Goal: Information Seeking & Learning: Check status

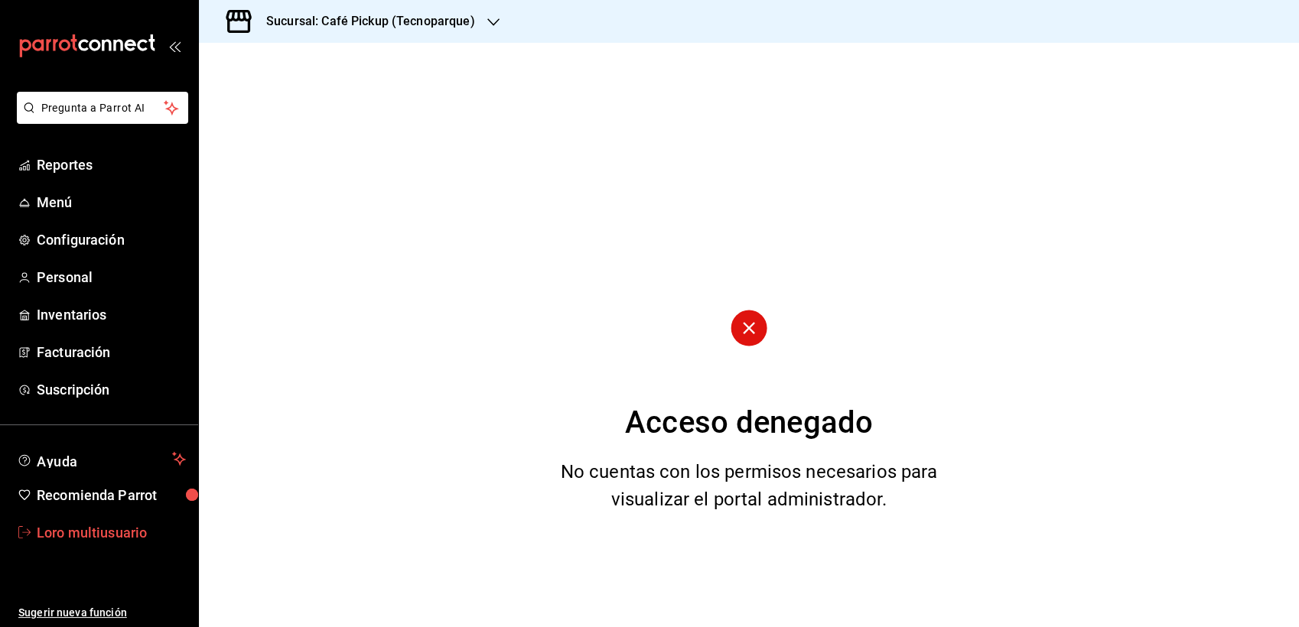
click at [94, 538] on font "Loro multiusuario" at bounding box center [92, 533] width 110 height 16
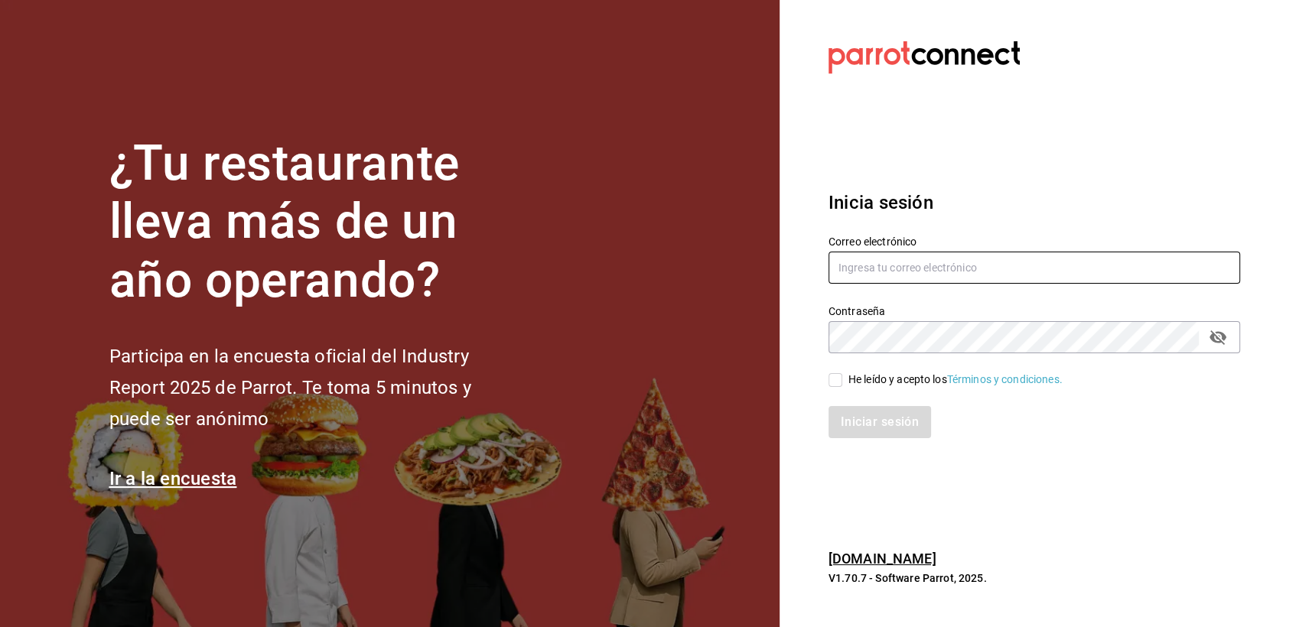
type input "[EMAIL_ADDRESS][DOMAIN_NAME]"
click at [842, 373] on span "He leído y acepto los Términos y condiciones." at bounding box center [952, 380] width 220 height 16
click at [842, 373] on input "He leído y acepto los Términos y condiciones." at bounding box center [835, 380] width 14 height 14
checkbox input "true"
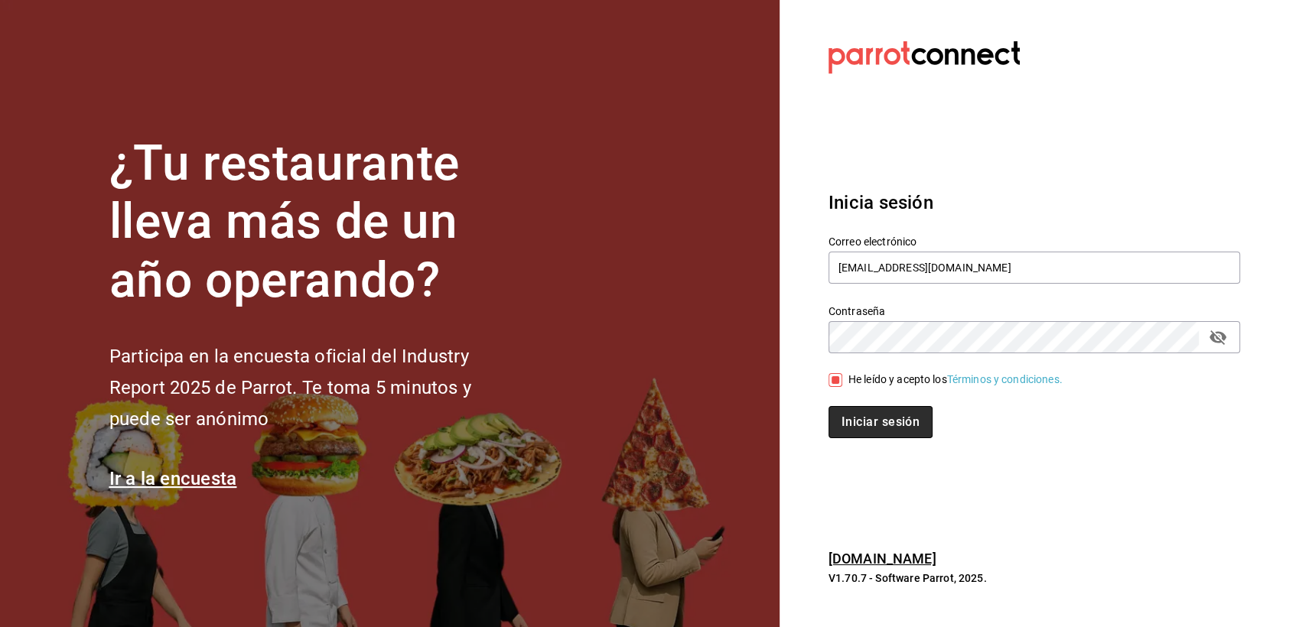
click at [860, 431] on button "Iniciar sesión" at bounding box center [880, 422] width 104 height 32
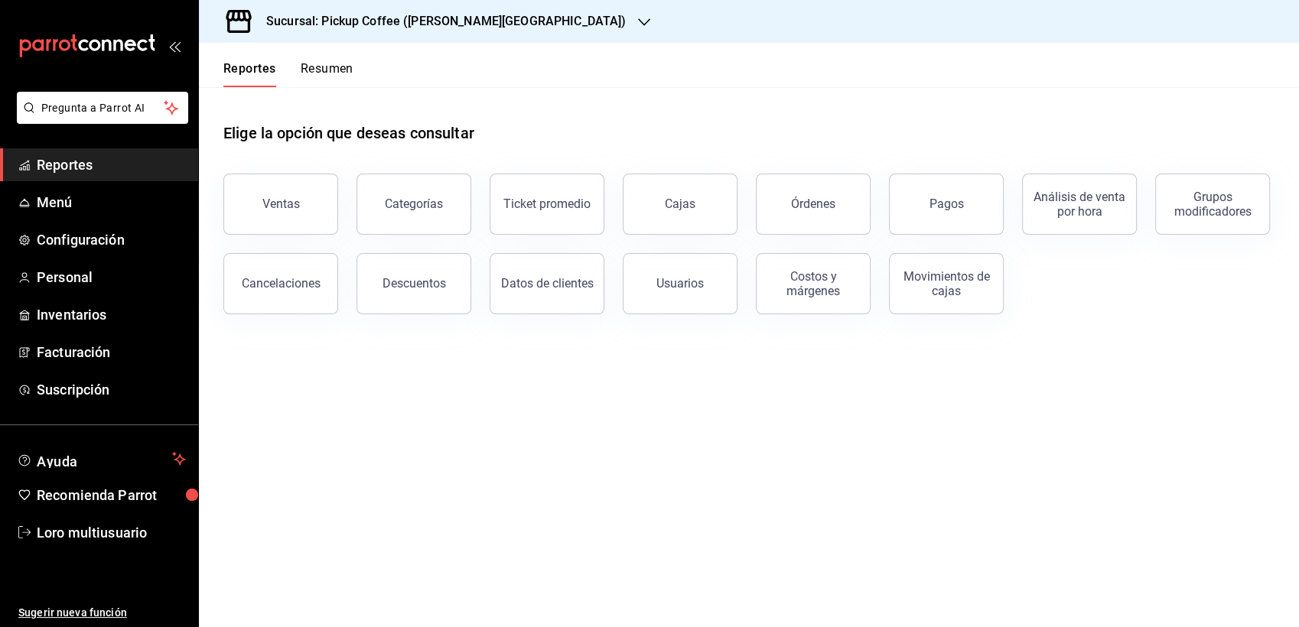
click at [428, 7] on div "Sucursal: Pickup Coffee ([PERSON_NAME][GEOGRAPHIC_DATA])" at bounding box center [433, 21] width 445 height 43
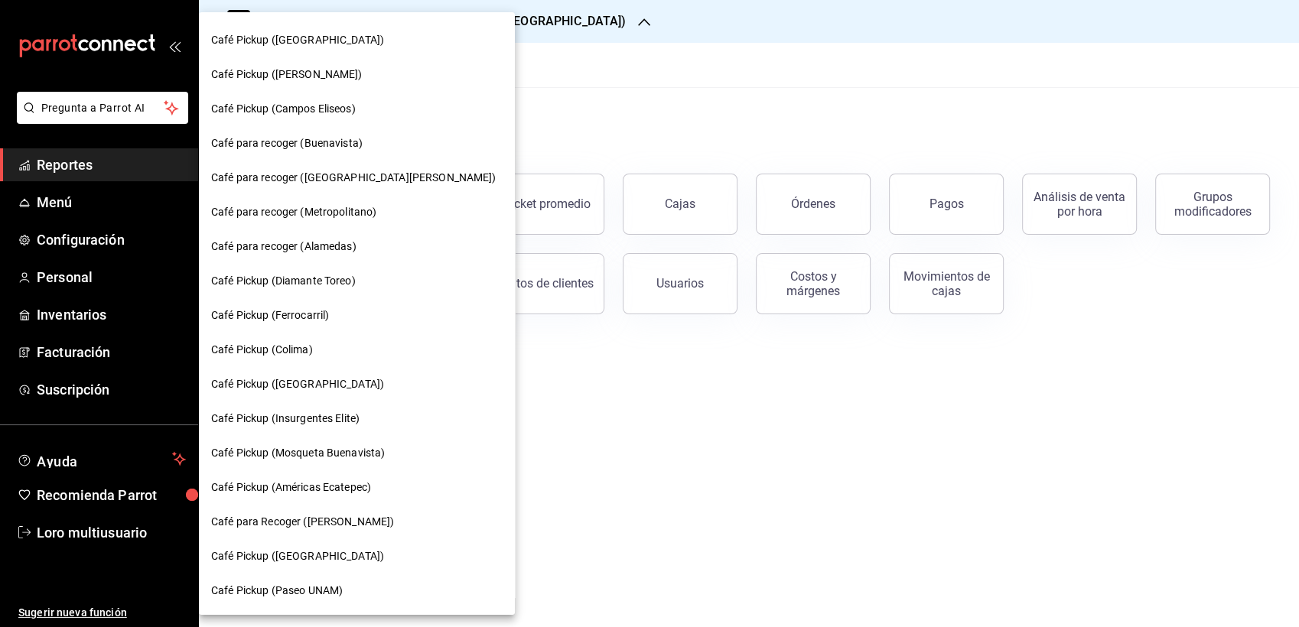
scroll to position [528, 0]
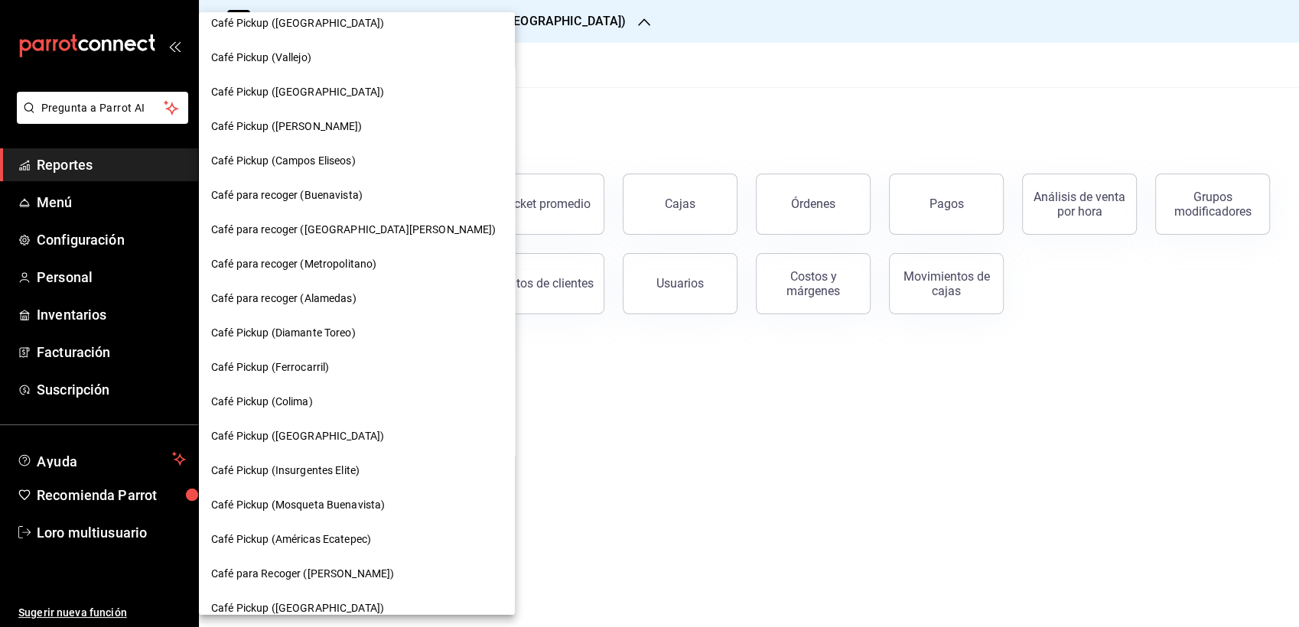
click at [338, 294] on span "Café para recoger (Alamedas)" at bounding box center [283, 299] width 145 height 16
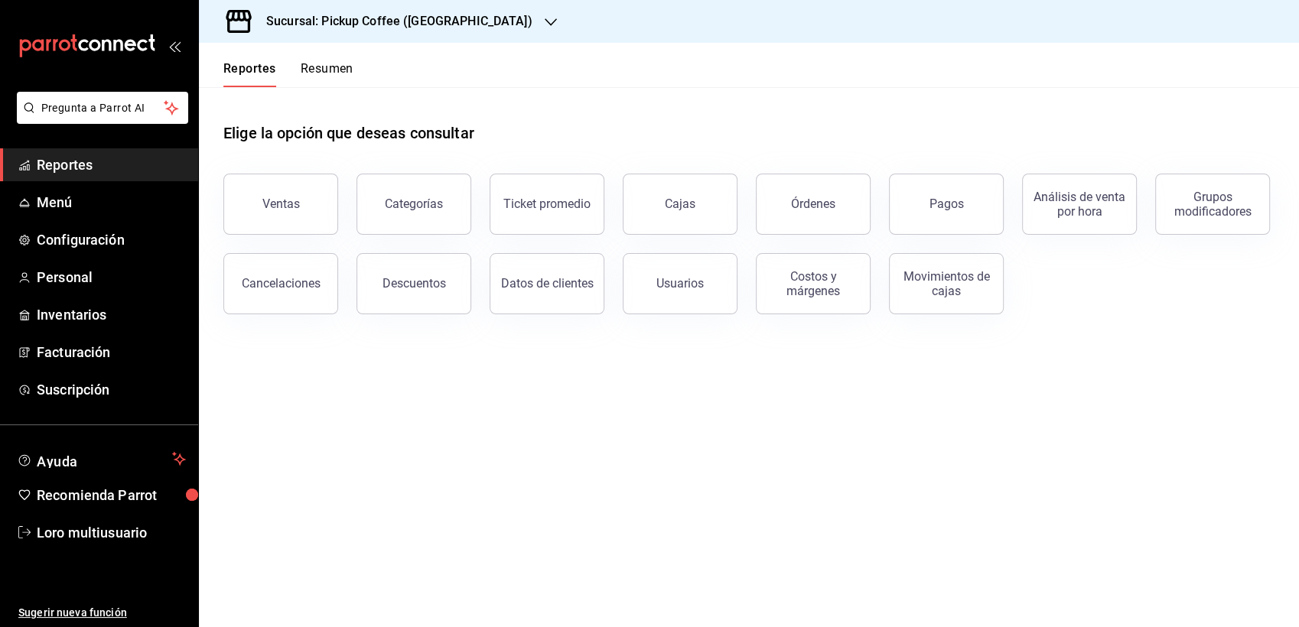
click at [330, 79] on button "Resumen" at bounding box center [327, 74] width 53 height 26
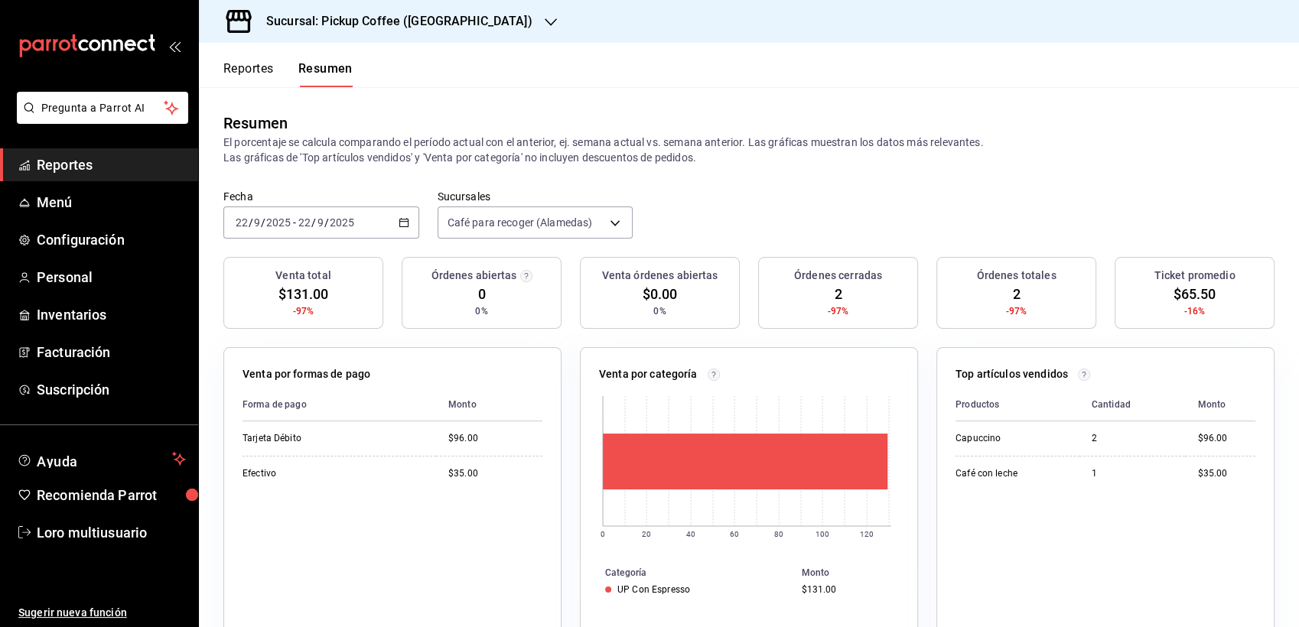
click at [317, 216] on input "9" at bounding box center [321, 222] width 8 height 12
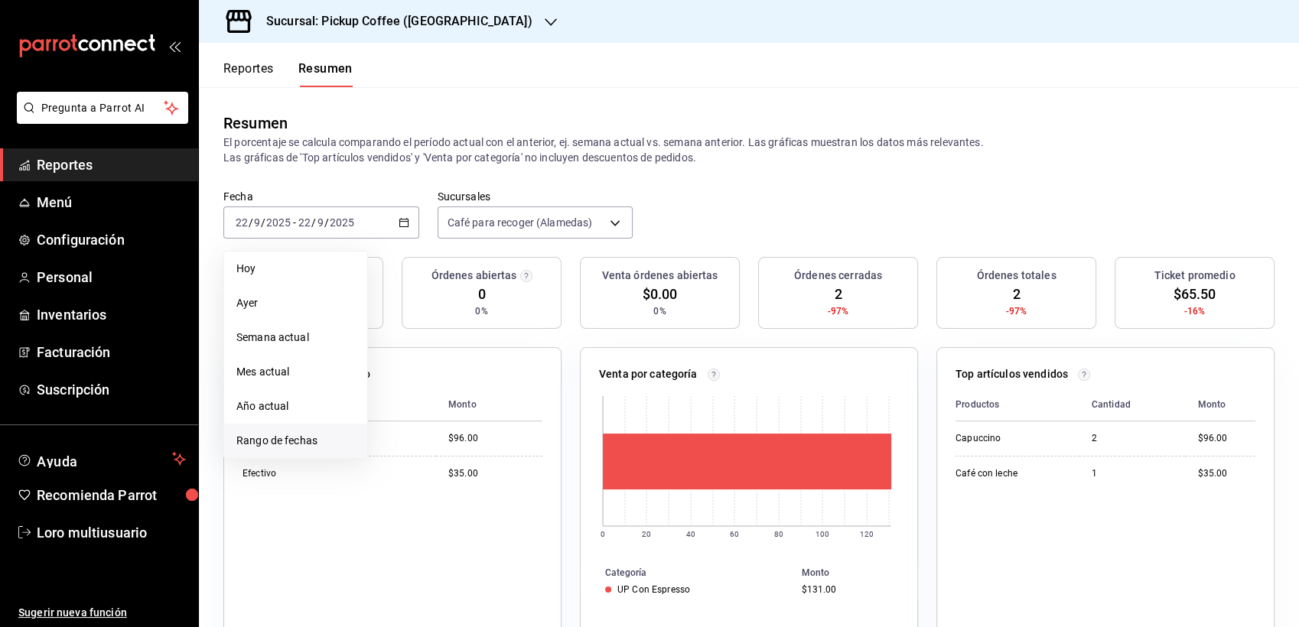
click at [340, 440] on span "Rango de fechas" at bounding box center [295, 441] width 119 height 16
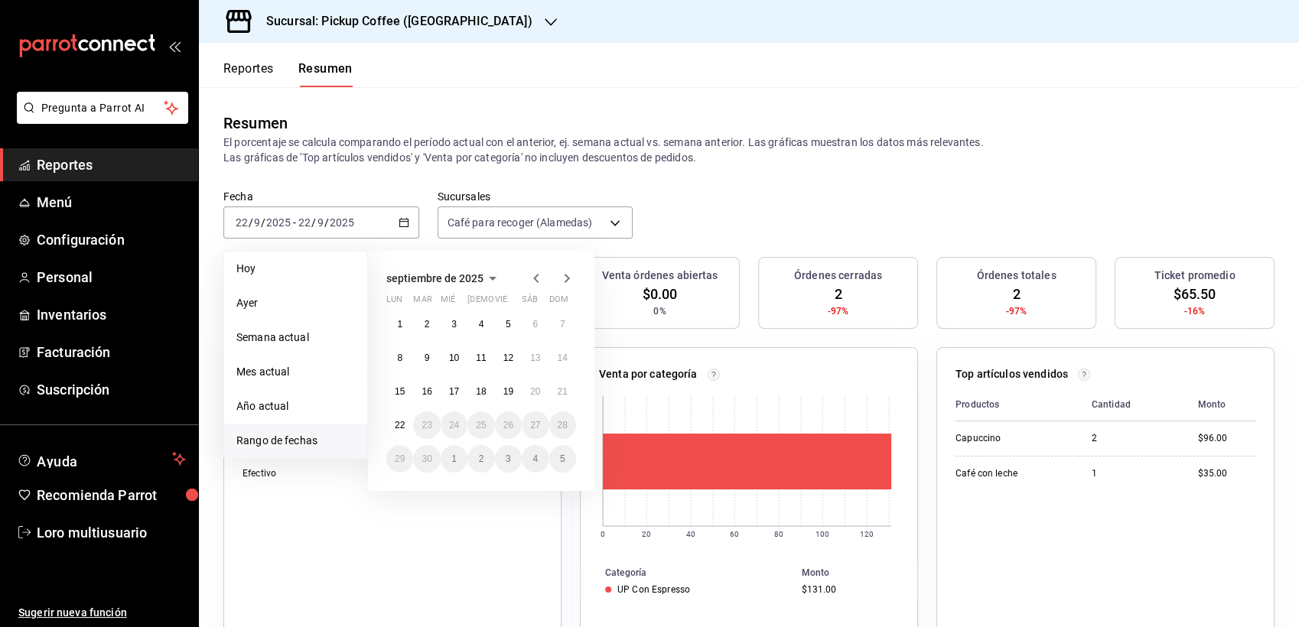
click at [535, 275] on icon "button" at bounding box center [536, 278] width 18 height 18
click at [560, 274] on icon "button" at bounding box center [567, 281] width 18 height 18
click at [563, 457] on abbr "31" at bounding box center [563, 459] width 10 height 11
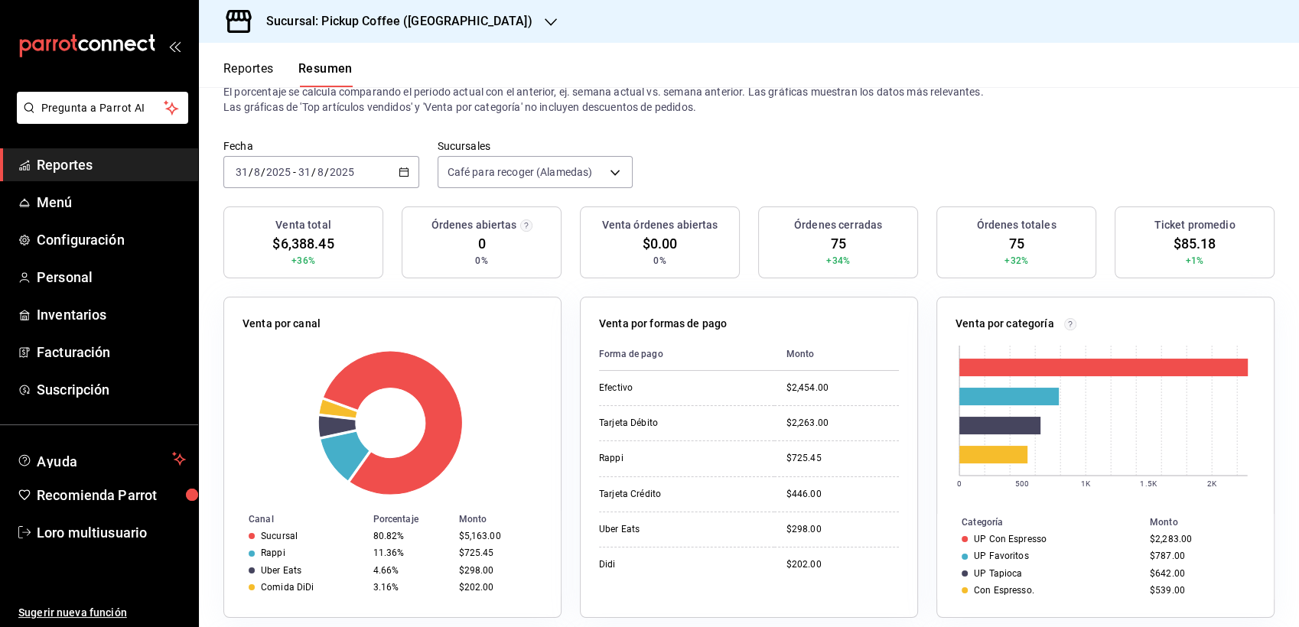
scroll to position [50, 0]
click at [448, 45] on header "Reportes Resumen" at bounding box center [749, 65] width 1100 height 44
click at [441, 34] on div "Sucursal: Pickup Coffee (Alamedas)" at bounding box center [387, 21] width 352 height 43
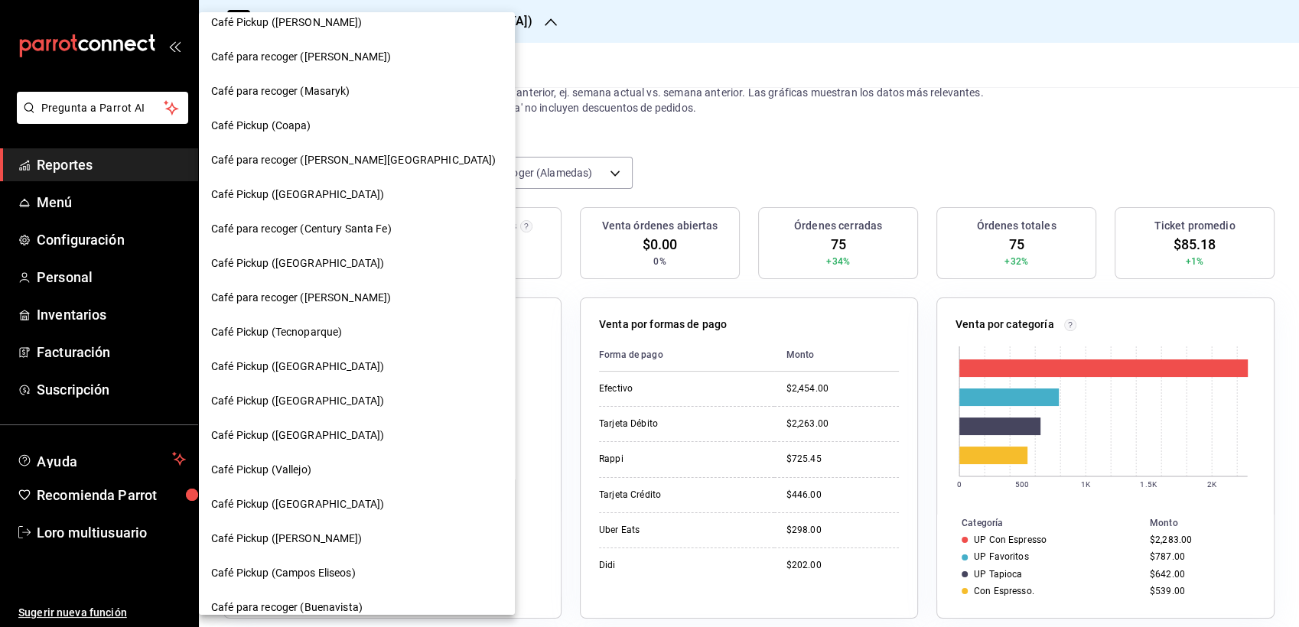
scroll to position [134, 0]
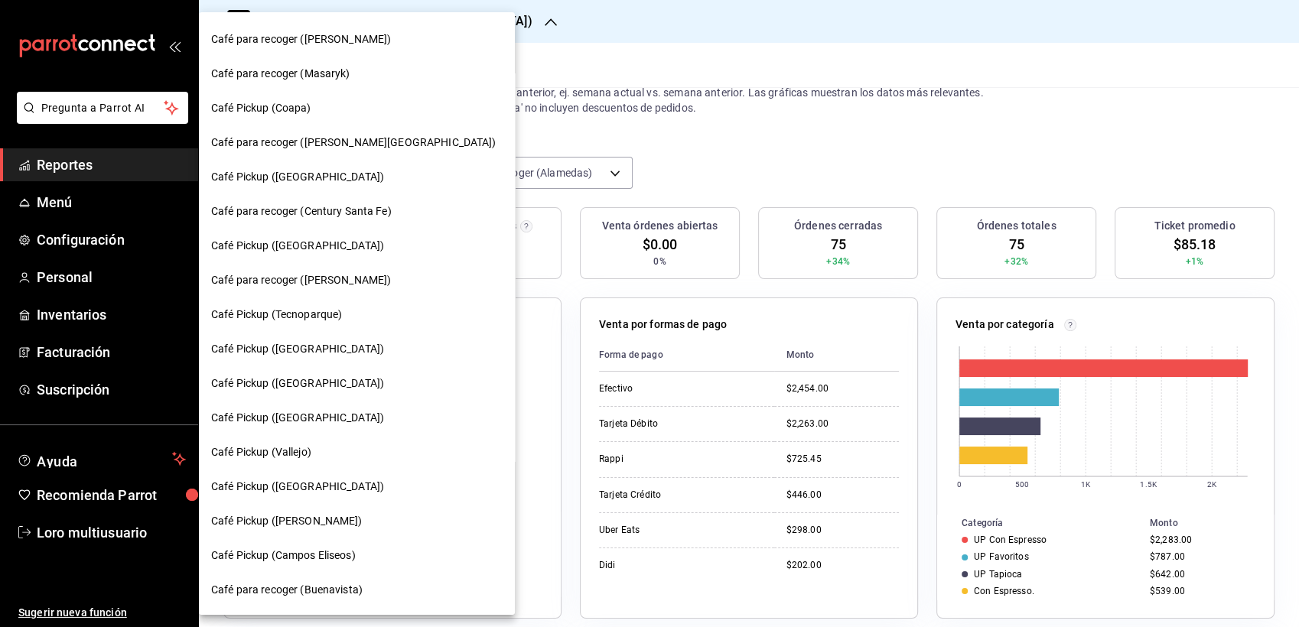
click at [245, 346] on span "Café Pickup (Aragón)" at bounding box center [297, 349] width 173 height 16
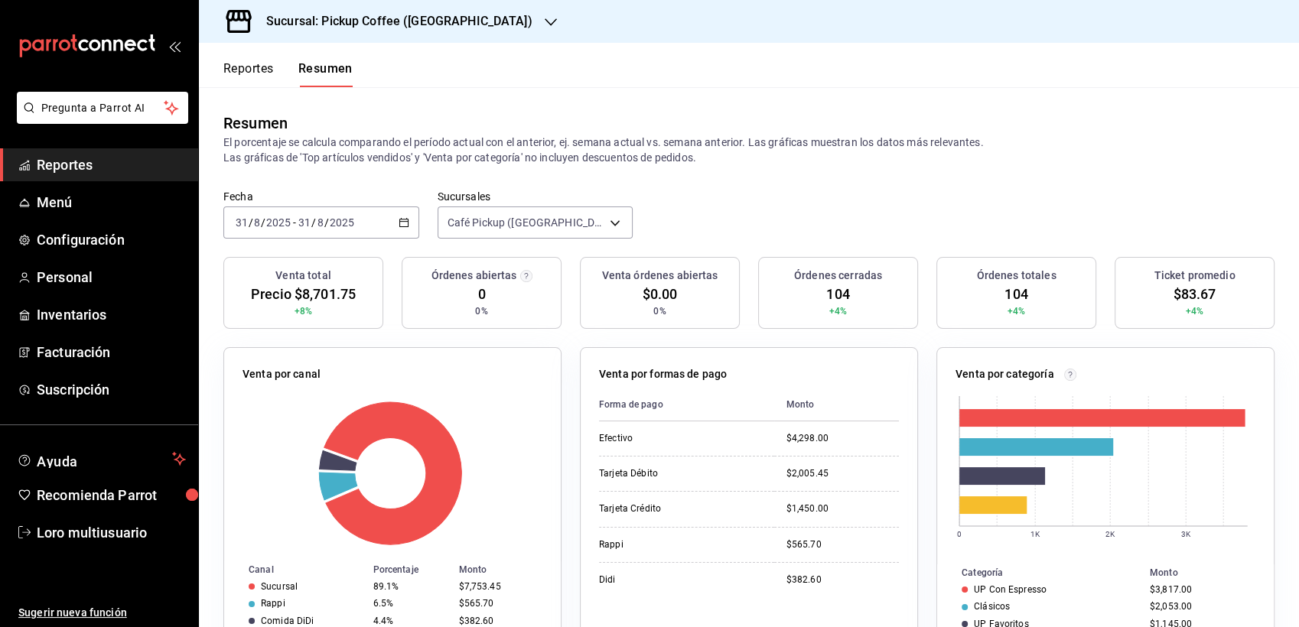
scroll to position [24, 0]
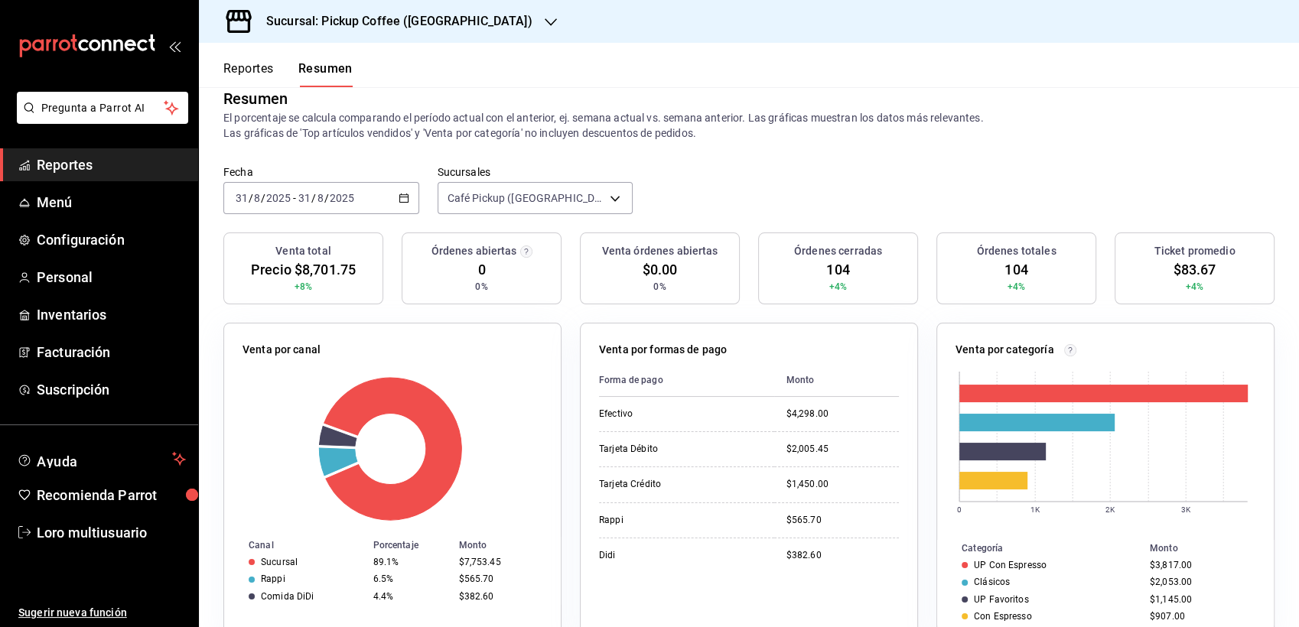
click at [392, 28] on h3 "Sucursal: Pickup Coffee (Aragón)" at bounding box center [393, 21] width 278 height 18
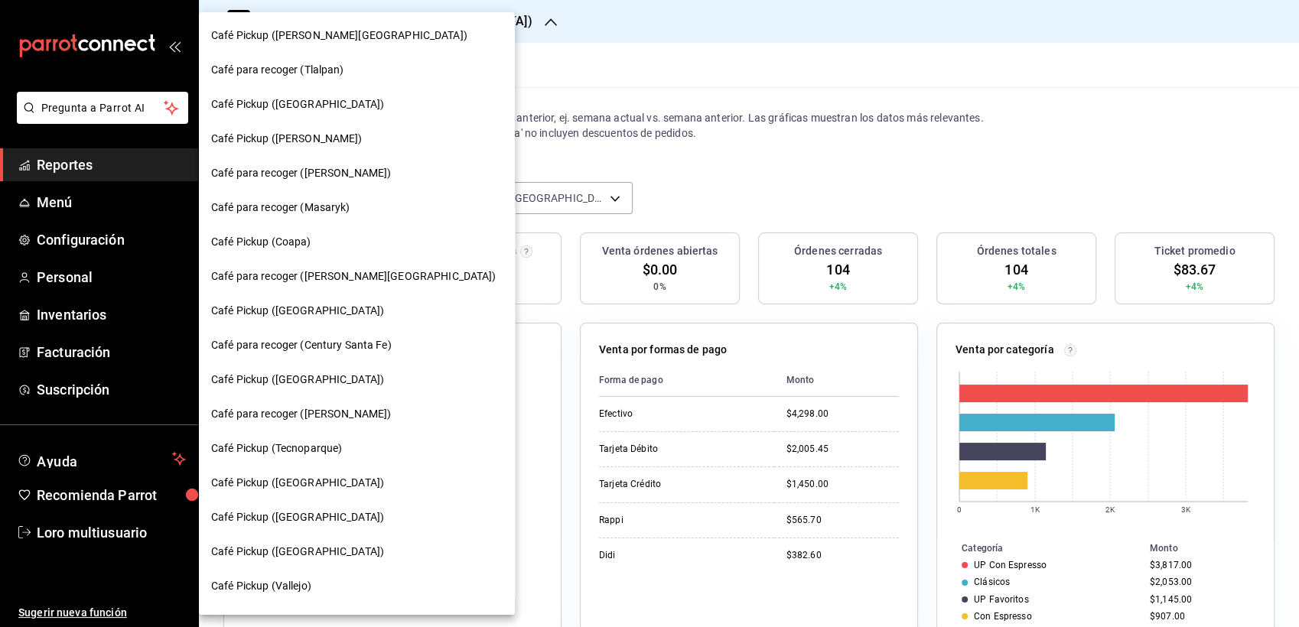
click at [288, 107] on span "Café Pickup (Santa Fe)" at bounding box center [297, 104] width 173 height 16
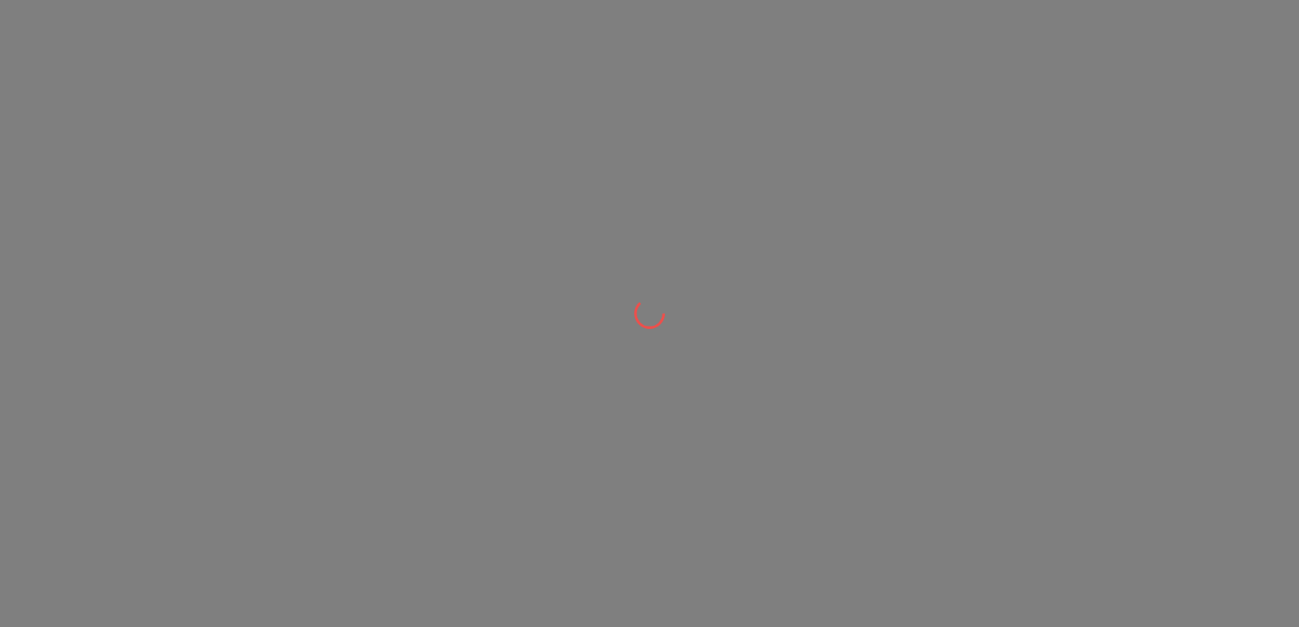
click at [477, 198] on div at bounding box center [649, 313] width 1299 height 627
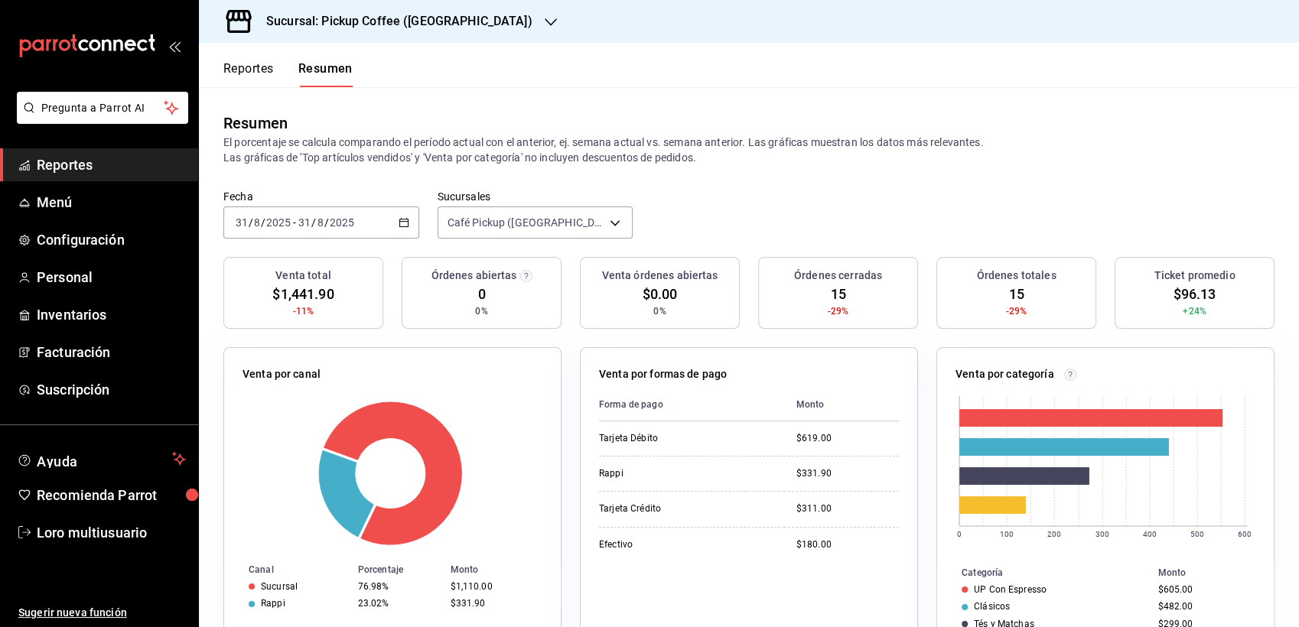
click at [443, 28] on h3 "Sucursal: Pickup Coffee (Santa Fe)" at bounding box center [393, 21] width 278 height 18
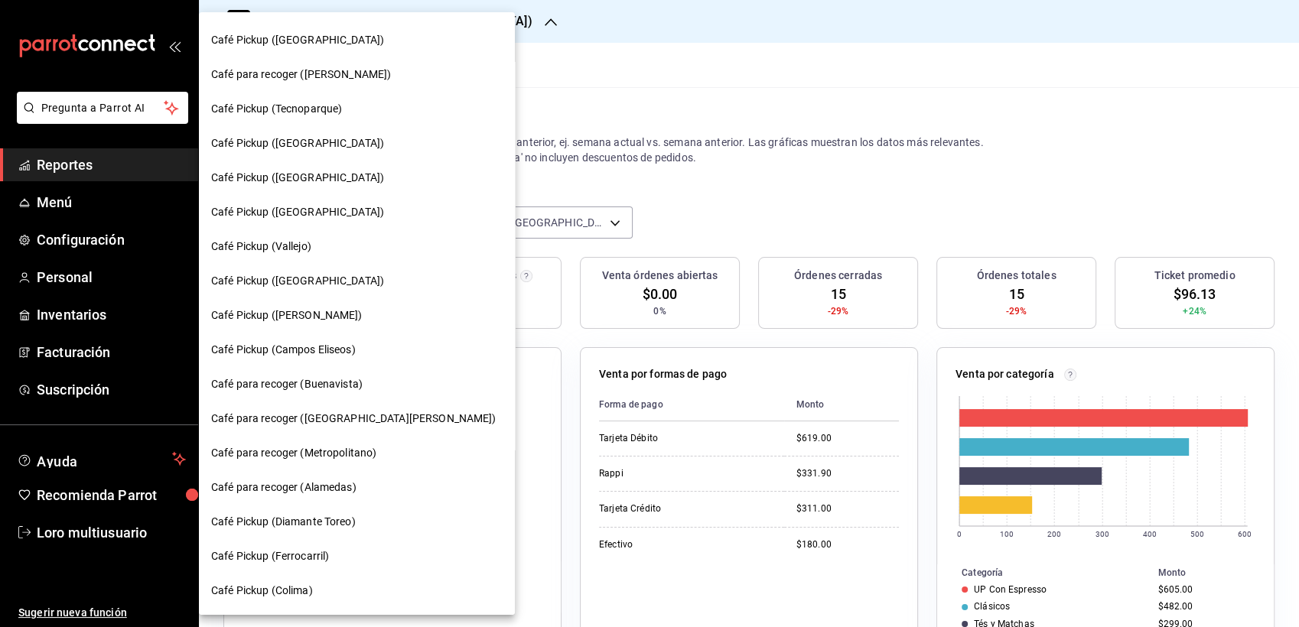
scroll to position [424, 0]
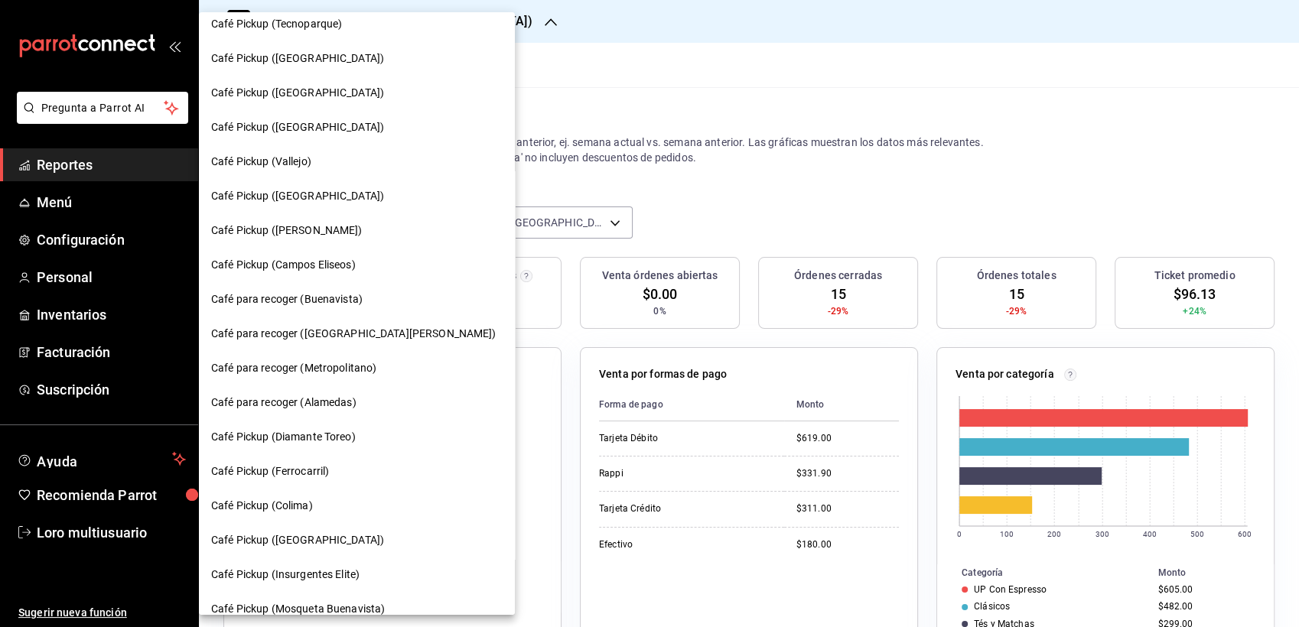
click at [343, 408] on span "Café para recoger (Alamedas)" at bounding box center [283, 403] width 145 height 16
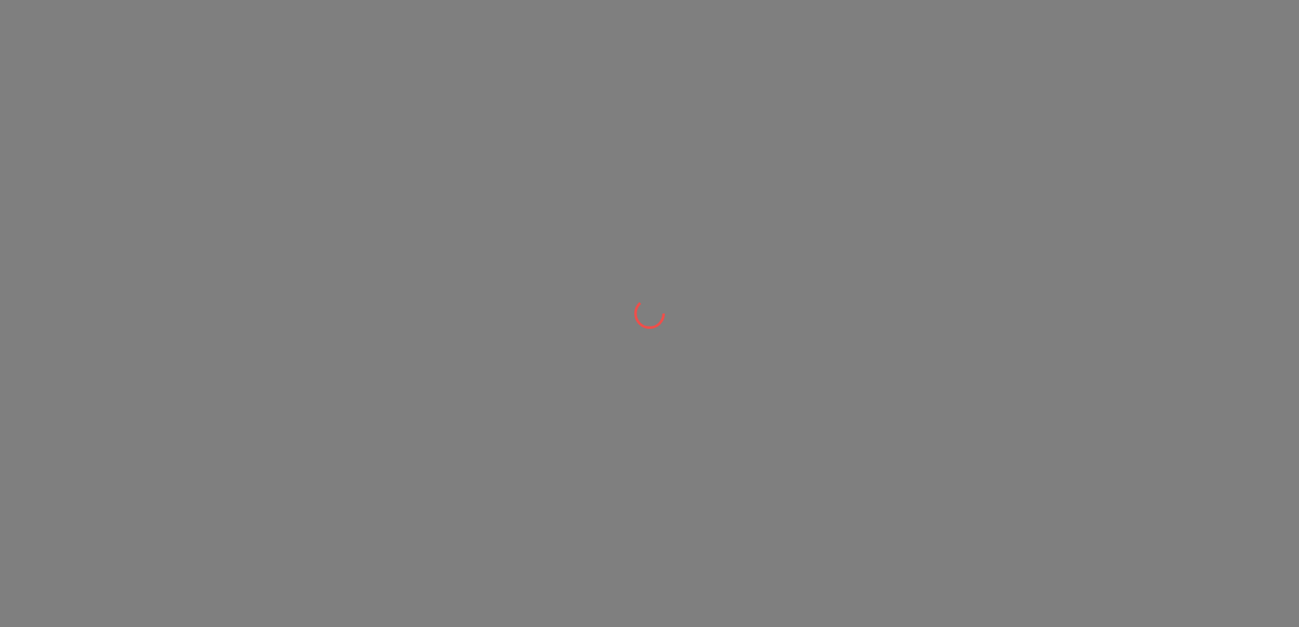
click at [323, 398] on div at bounding box center [649, 313] width 1299 height 627
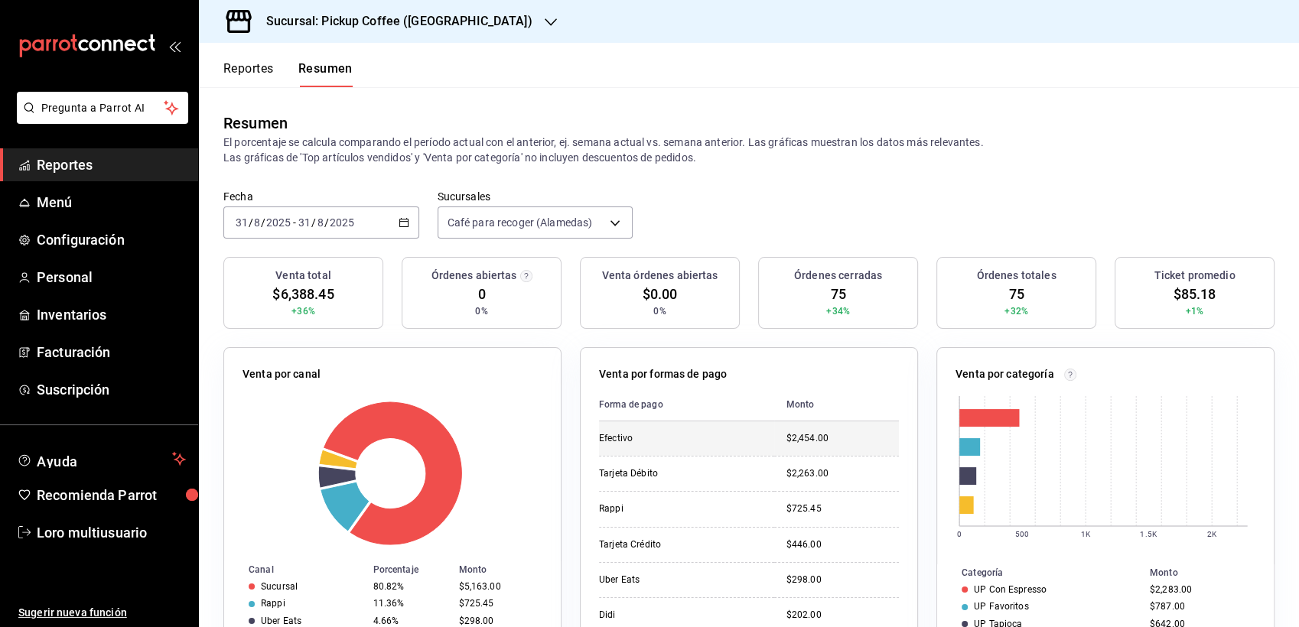
scroll to position [85, 0]
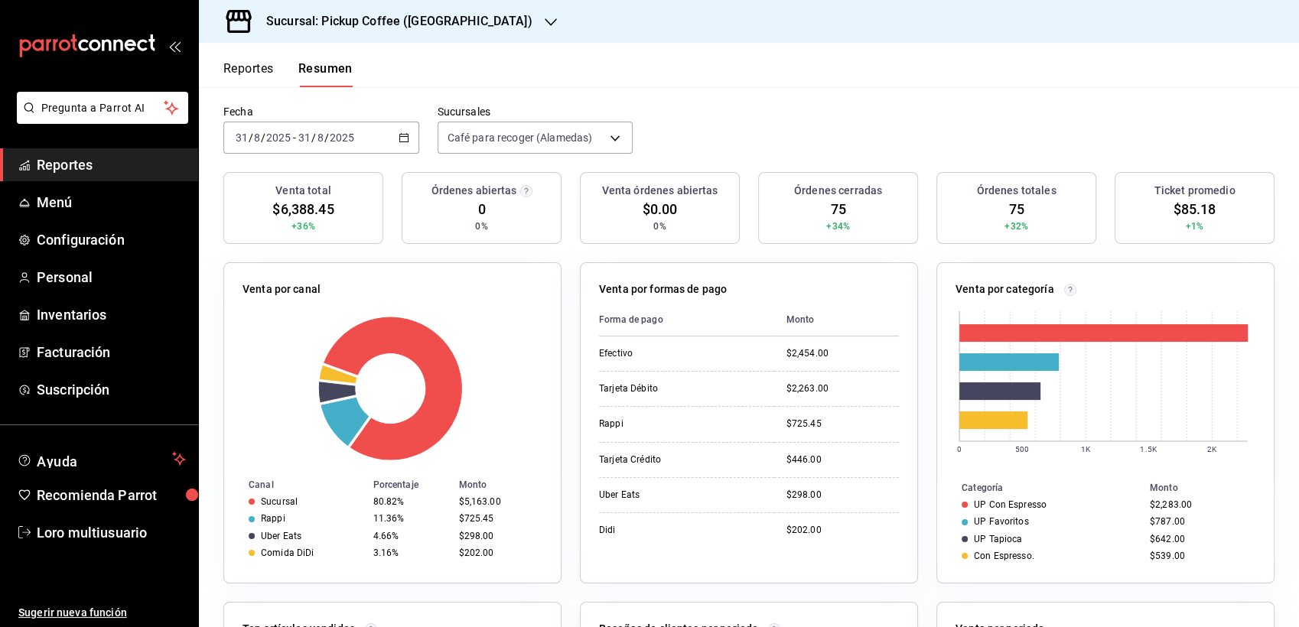
click at [379, 28] on h3 "Sucursal: Pickup Coffee (Alamedas)" at bounding box center [393, 21] width 278 height 18
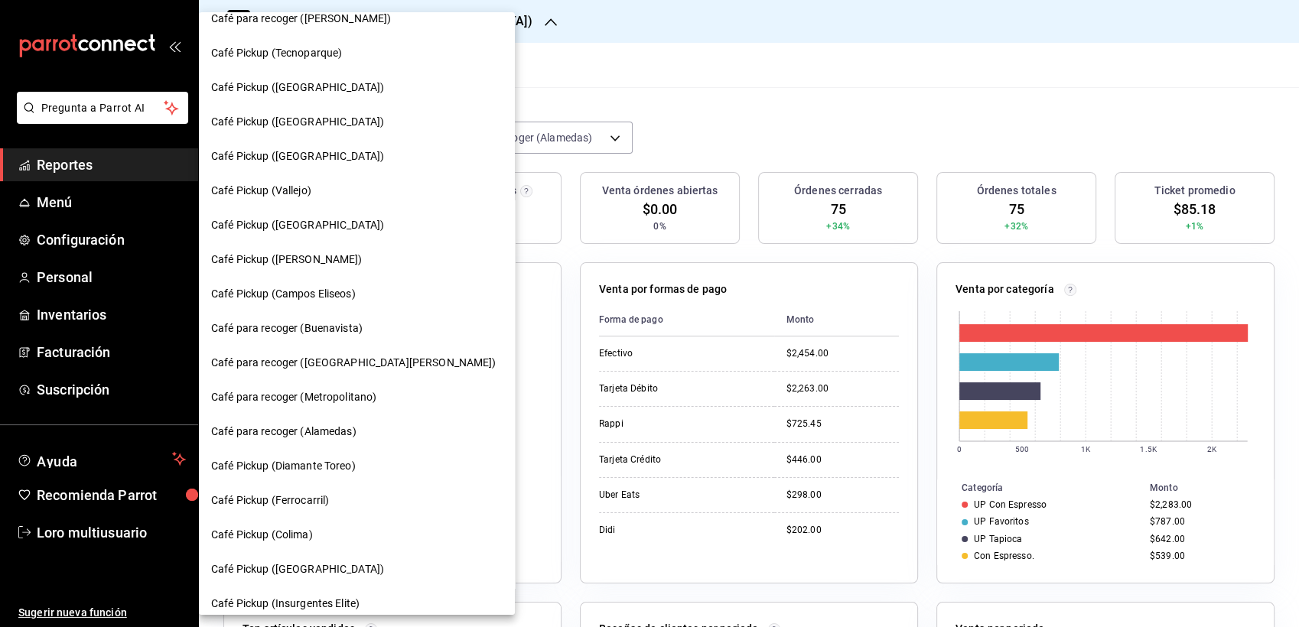
scroll to position [393, 0]
click at [318, 291] on span "Café Pickup (Campos Eliseos)" at bounding box center [283, 296] width 145 height 16
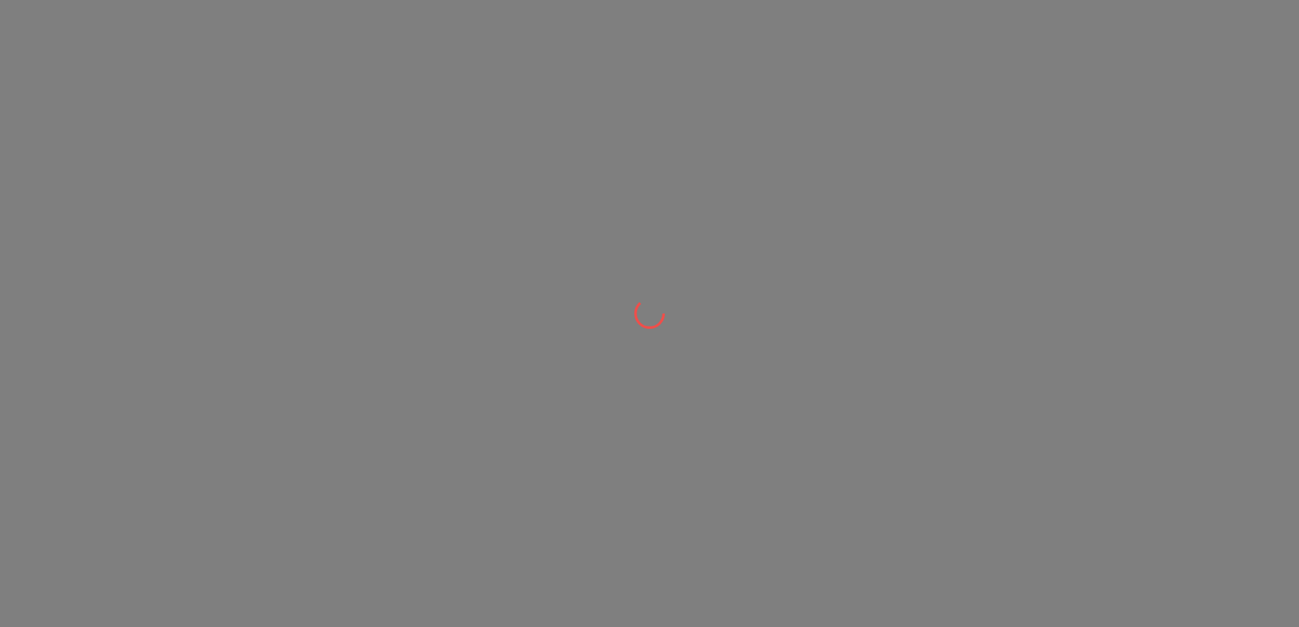
click at [318, 291] on div at bounding box center [649, 313] width 1299 height 627
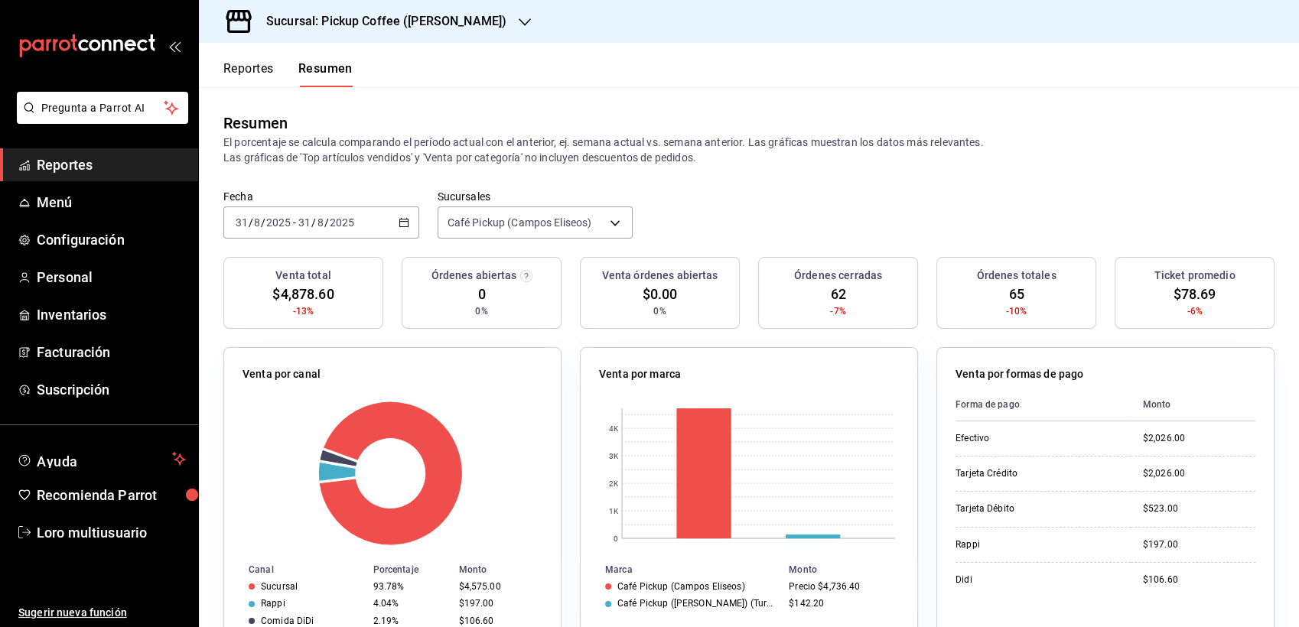
click at [372, 12] on h3 "Sucursal: Pickup Coffee (Campos Eliseos)" at bounding box center [380, 21] width 252 height 18
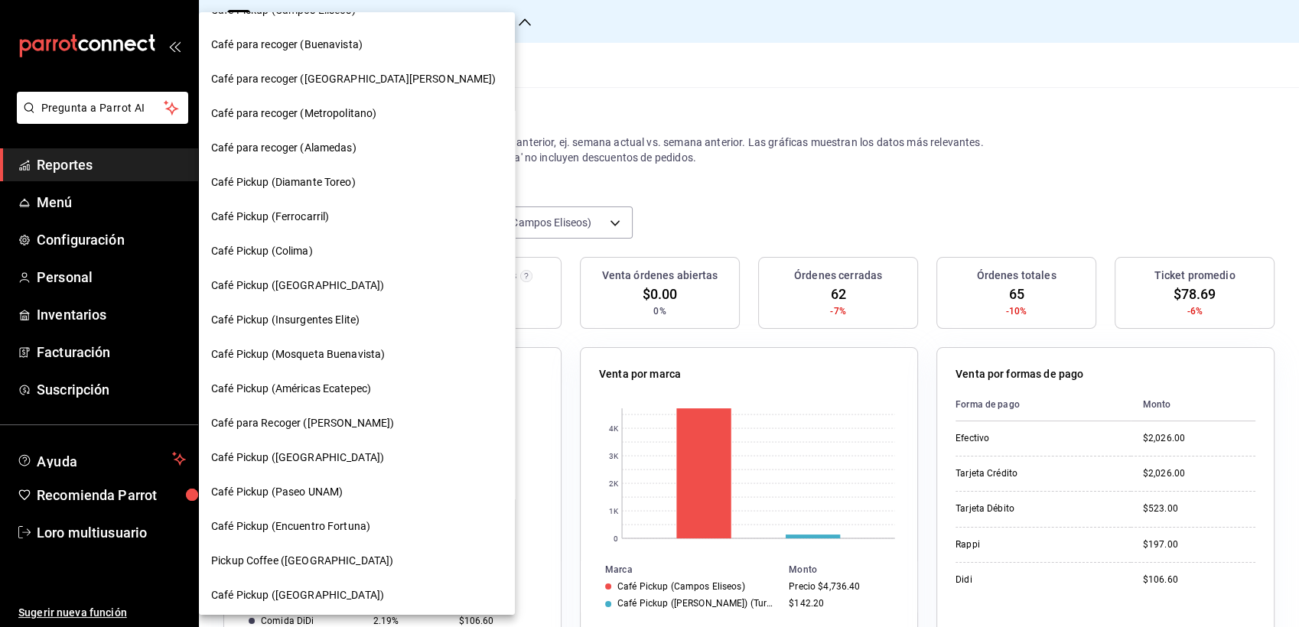
scroll to position [717, 0]
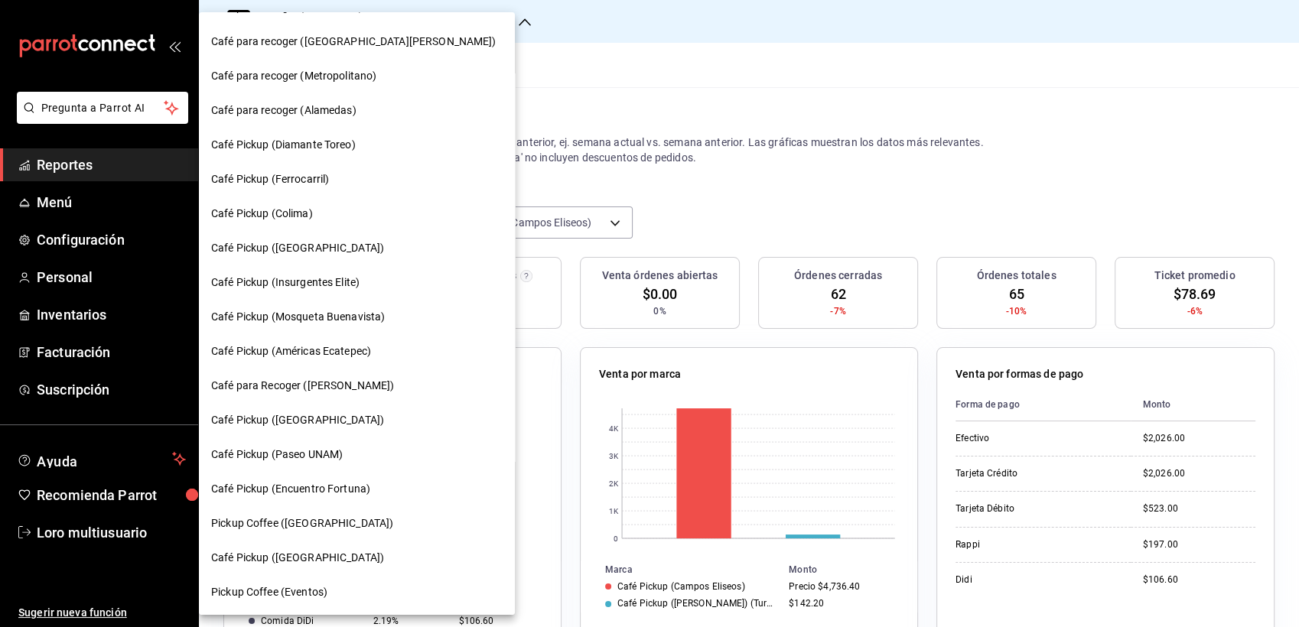
click at [263, 203] on div "Café Pickup (Colima)" at bounding box center [357, 214] width 316 height 34
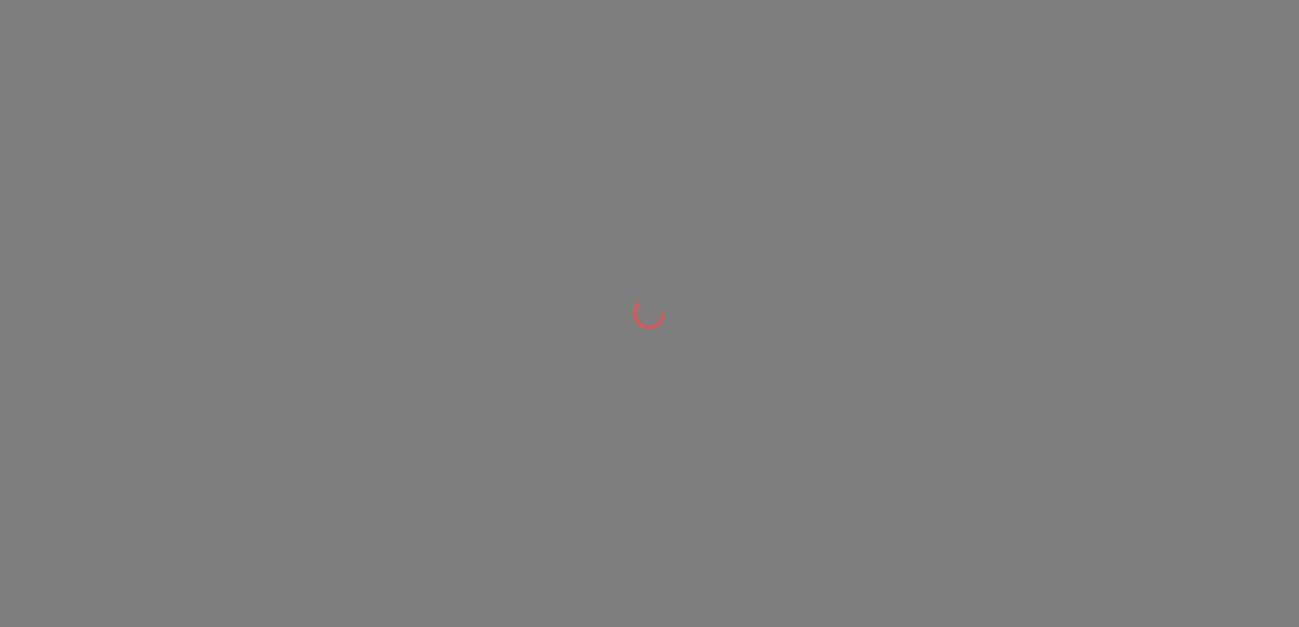
click at [263, 203] on div at bounding box center [649, 313] width 1299 height 627
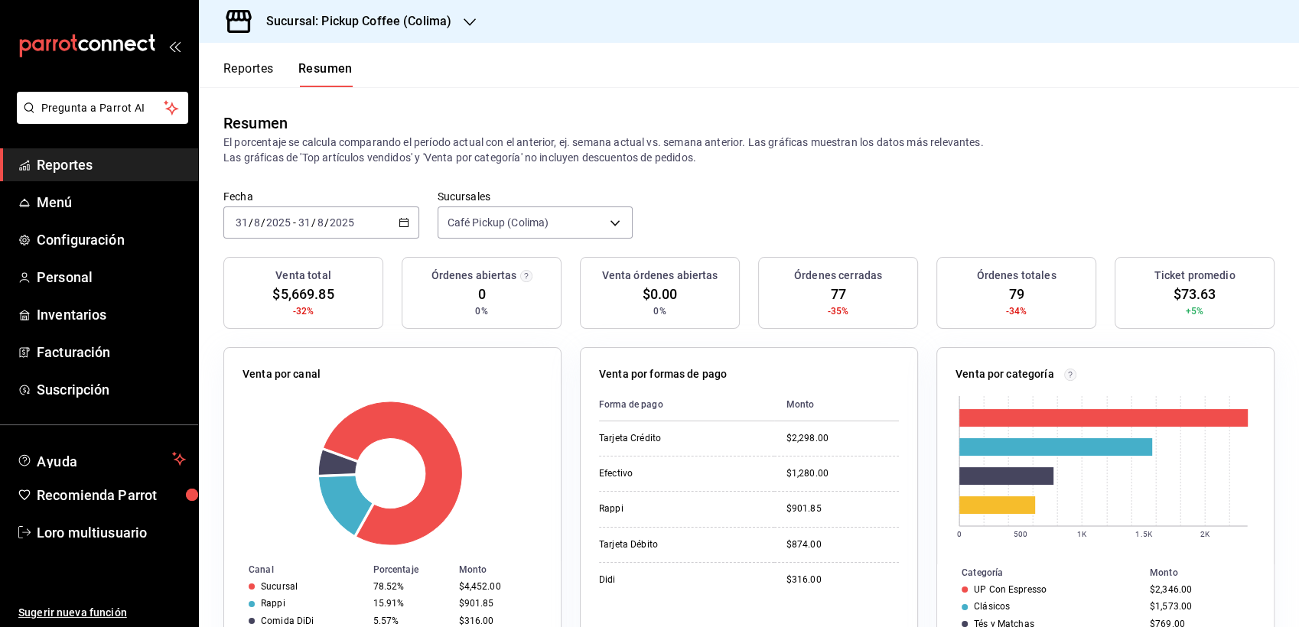
click at [385, 34] on div "Sucursal: Pickup Coffee (Colima)" at bounding box center [346, 21] width 271 height 43
